Goal: Information Seeking & Learning: Check status

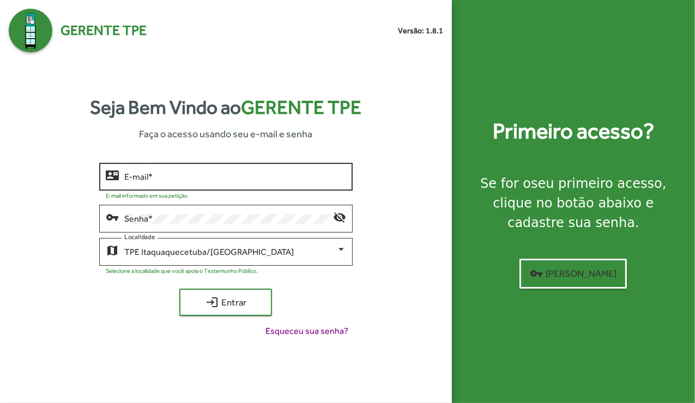
click at [199, 183] on div "E-mail *" at bounding box center [235, 176] width 222 height 30
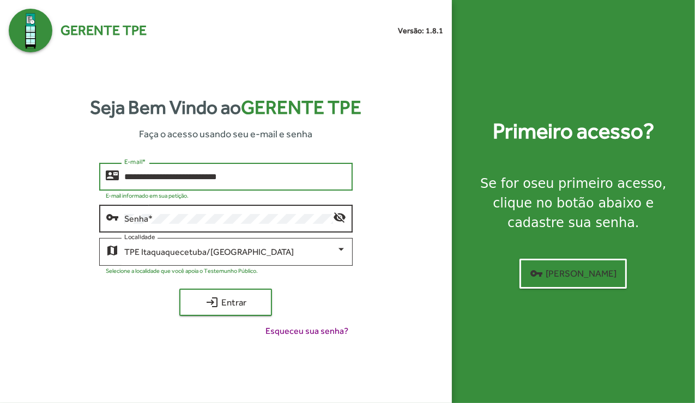
type input "**********"
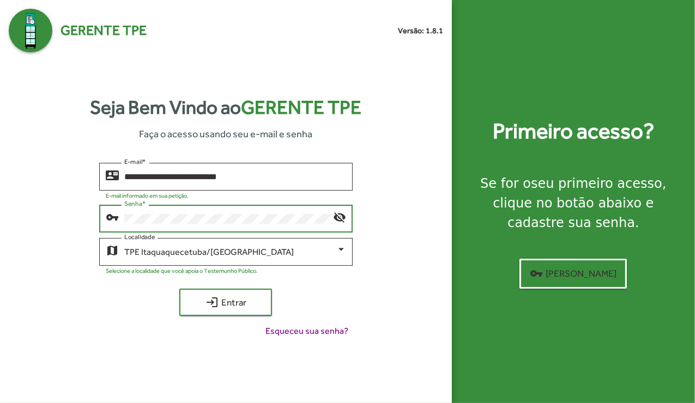
click at [179, 289] on button "login Entrar" at bounding box center [225, 302] width 93 height 27
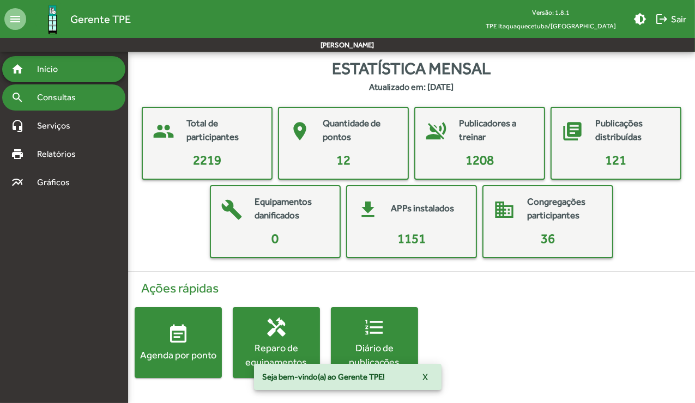
click at [69, 100] on span "Consultas" at bounding box center [60, 97] width 59 height 13
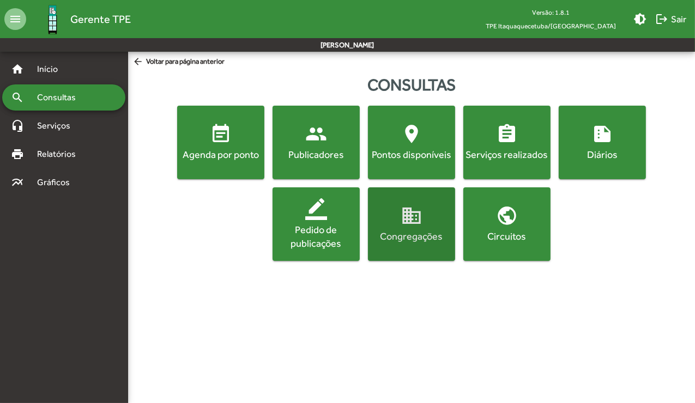
click at [413, 222] on mat-icon "domain" at bounding box center [411, 216] width 22 height 22
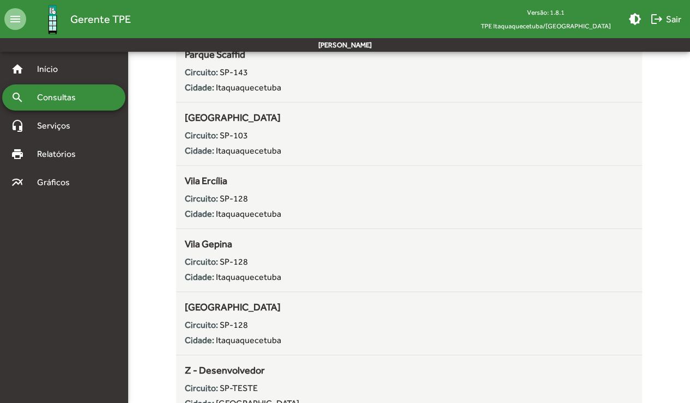
scroll to position [2175, 0]
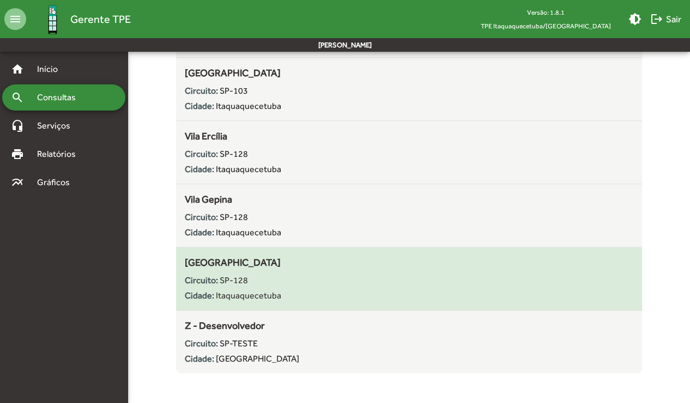
click at [261, 270] on div "Circuito: SP-128 Cidade: [GEOGRAPHIC_DATA]" at bounding box center [409, 286] width 448 height 33
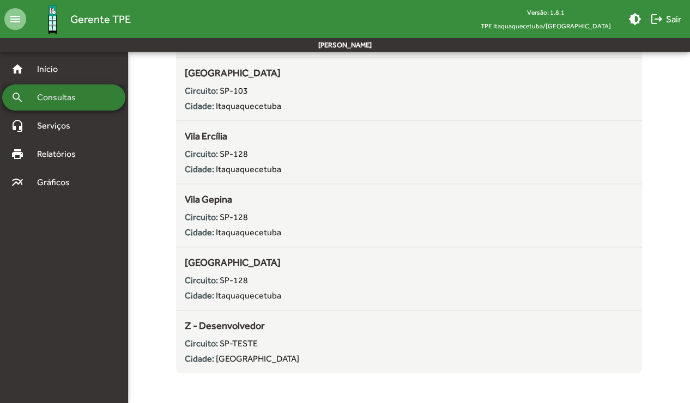
click at [76, 96] on span "Consultas" at bounding box center [60, 97] width 59 height 13
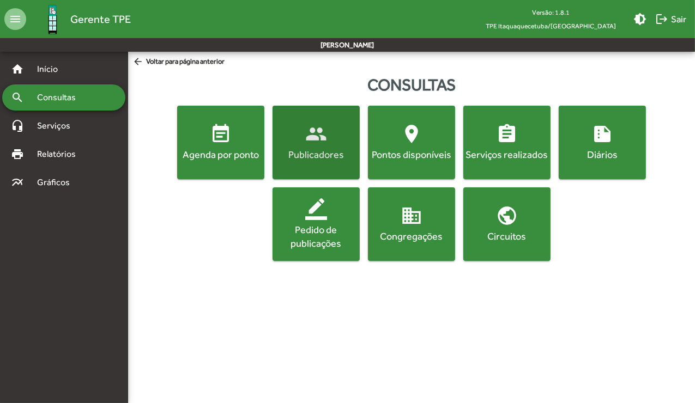
click at [339, 126] on span "people Publicadores" at bounding box center [316, 142] width 83 height 38
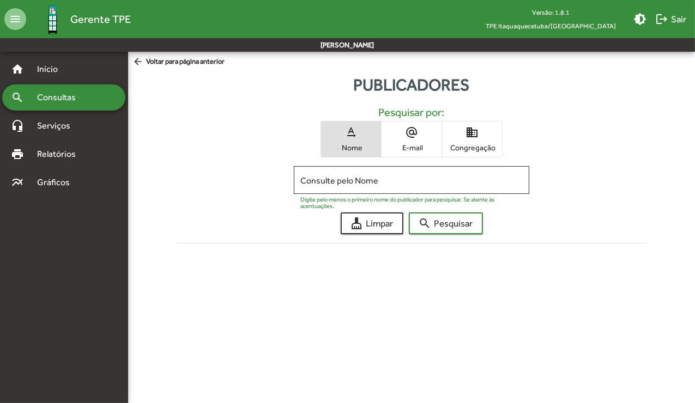
click at [495, 141] on span "domain Congregação" at bounding box center [472, 138] width 60 height 35
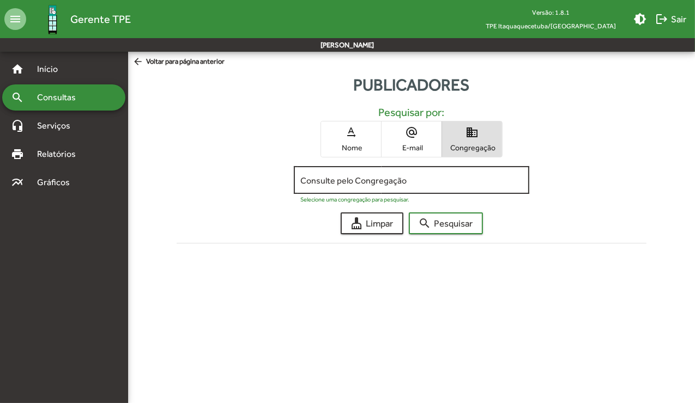
click at [421, 189] on div "Consulte pelo Congregação" at bounding box center [411, 179] width 222 height 30
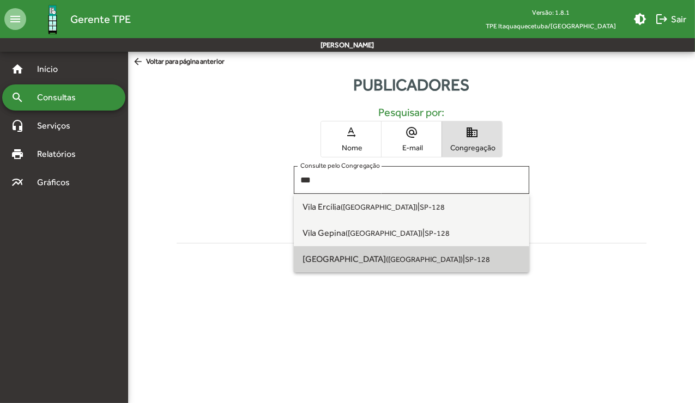
click at [399, 259] on small "([GEOGRAPHIC_DATA])" at bounding box center [424, 259] width 77 height 9
type input "**********"
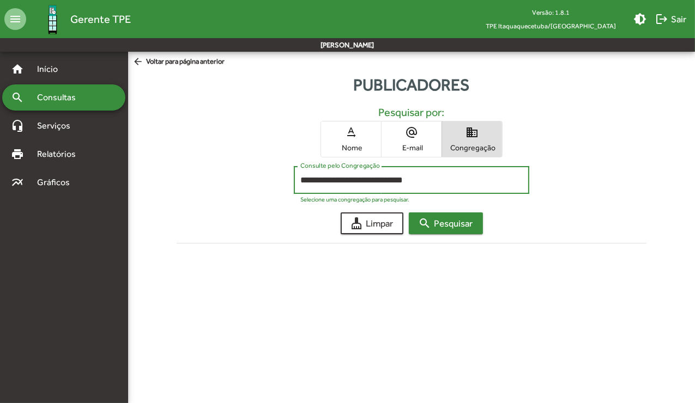
click at [454, 222] on span "search Pesquisar" at bounding box center [445, 224] width 54 height 20
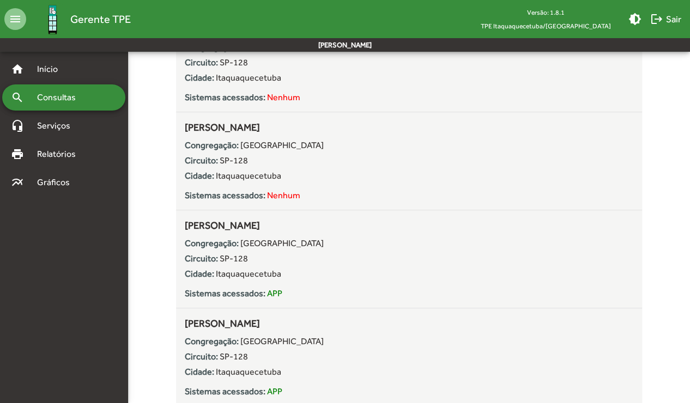
scroll to position [2588, 0]
